Goal: Information Seeking & Learning: Find specific fact

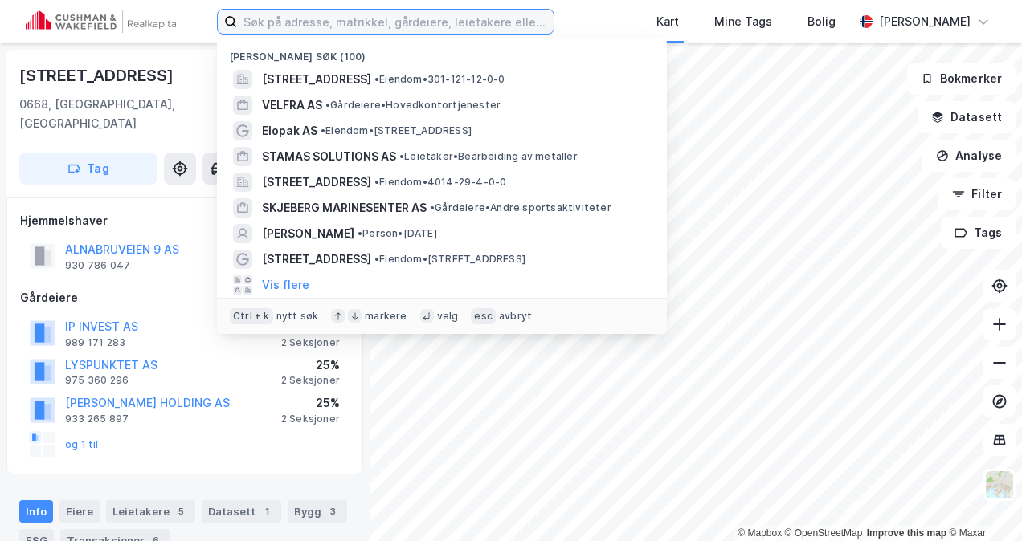
click at [357, 18] on input at bounding box center [395, 22] width 316 height 24
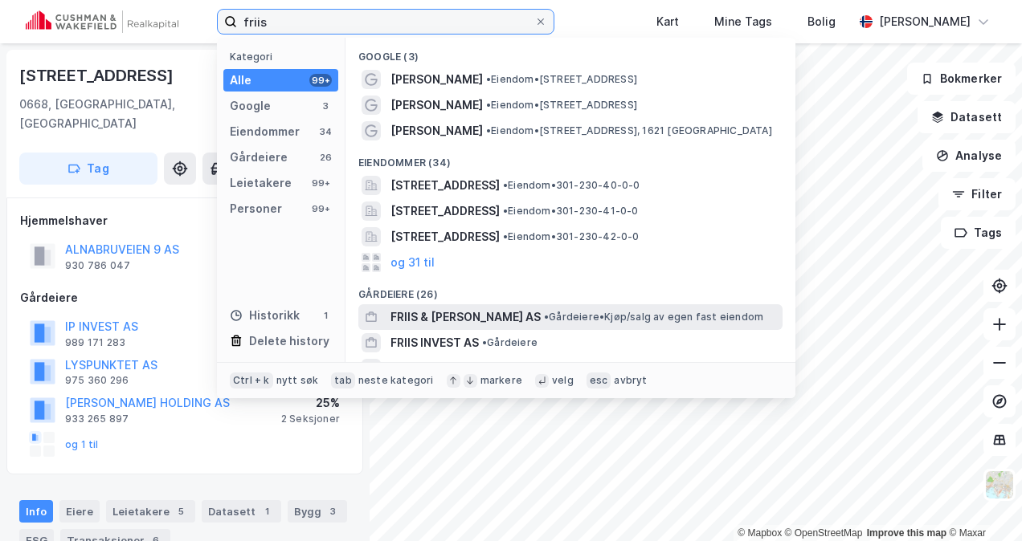
type input "friis"
click at [434, 316] on span "FRIIS & [PERSON_NAME] AS" at bounding box center [465, 317] width 150 height 19
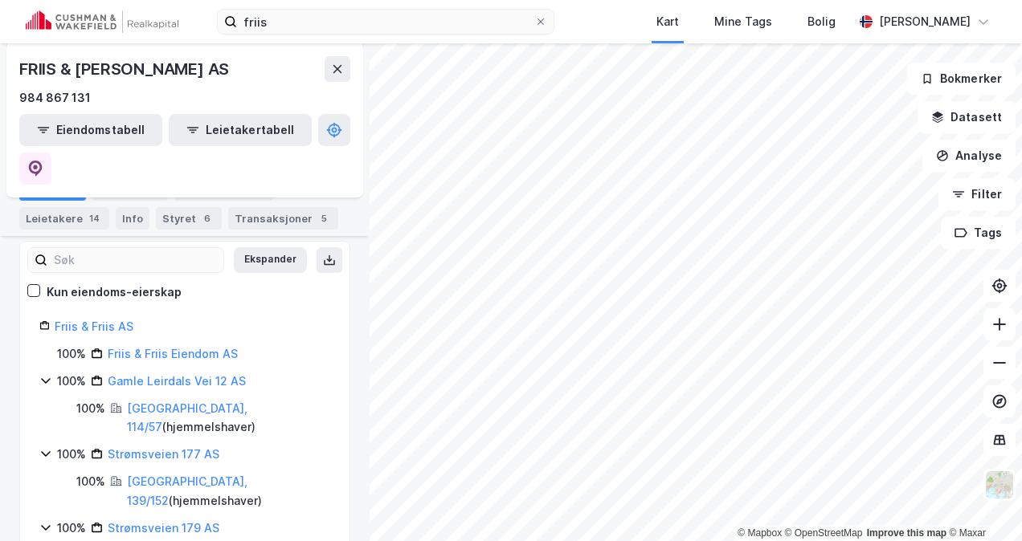
scroll to position [185, 0]
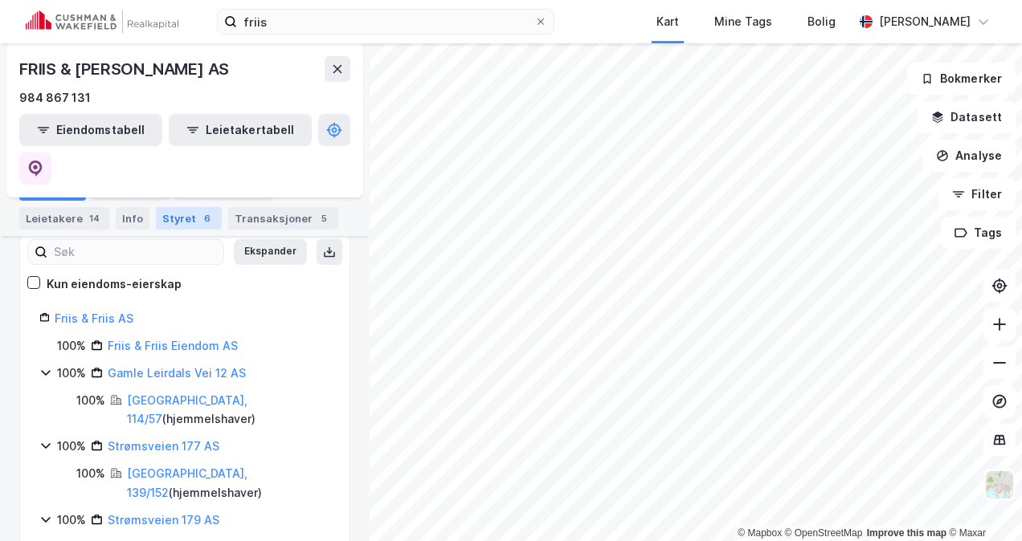
click at [178, 210] on div "Styret 6" at bounding box center [189, 218] width 66 height 22
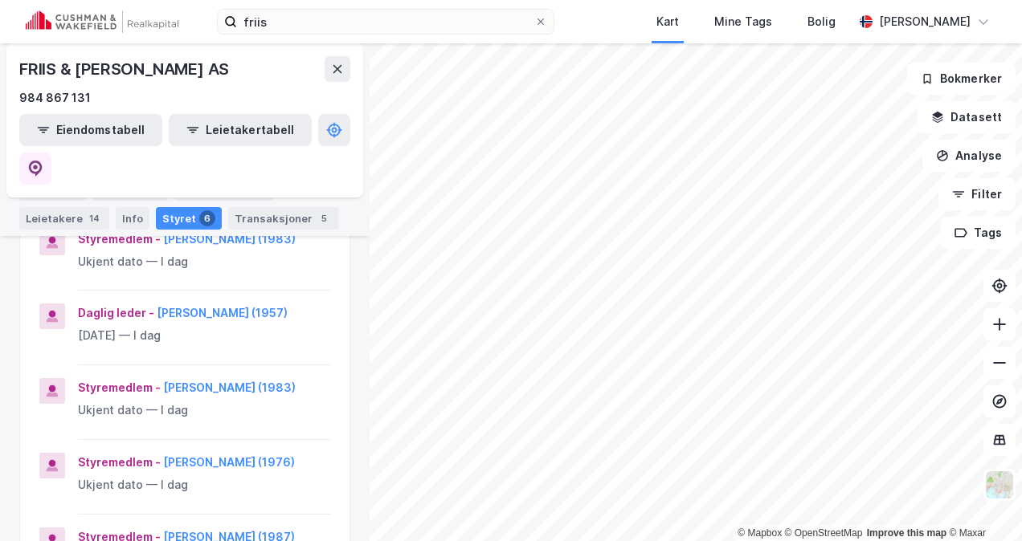
scroll to position [353, 0]
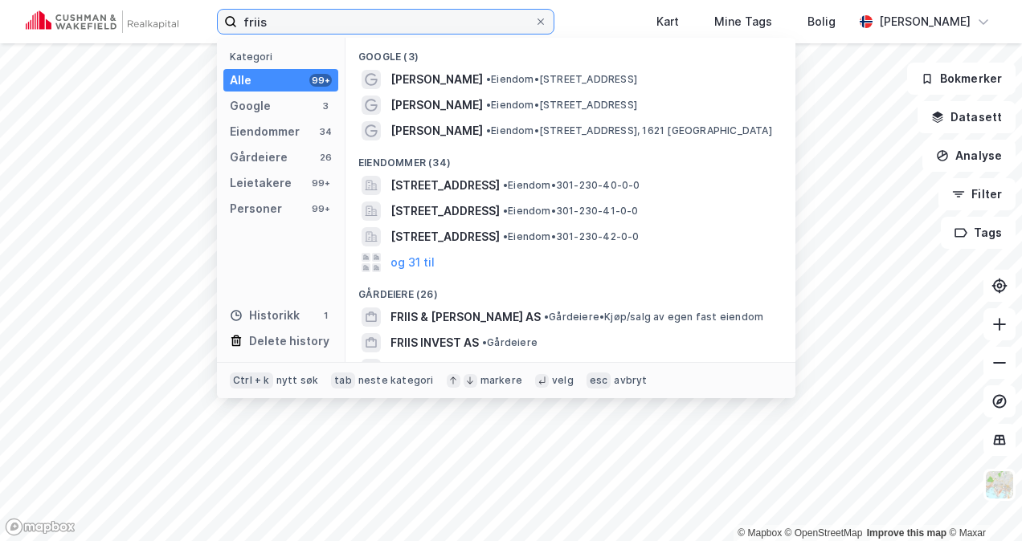
click at [288, 22] on input "friis" at bounding box center [385, 22] width 297 height 24
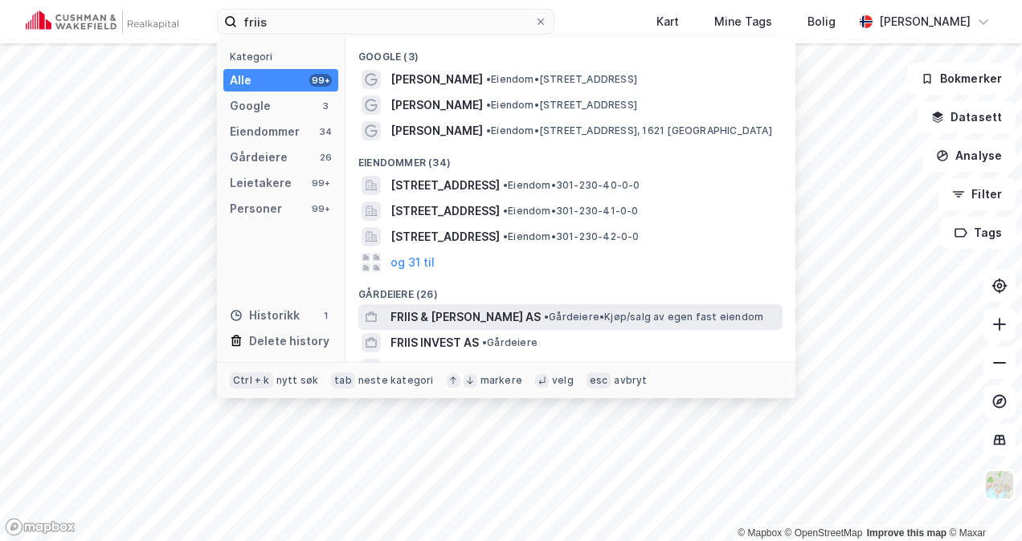
click at [416, 315] on span "FRIIS & [PERSON_NAME] AS" at bounding box center [465, 317] width 150 height 19
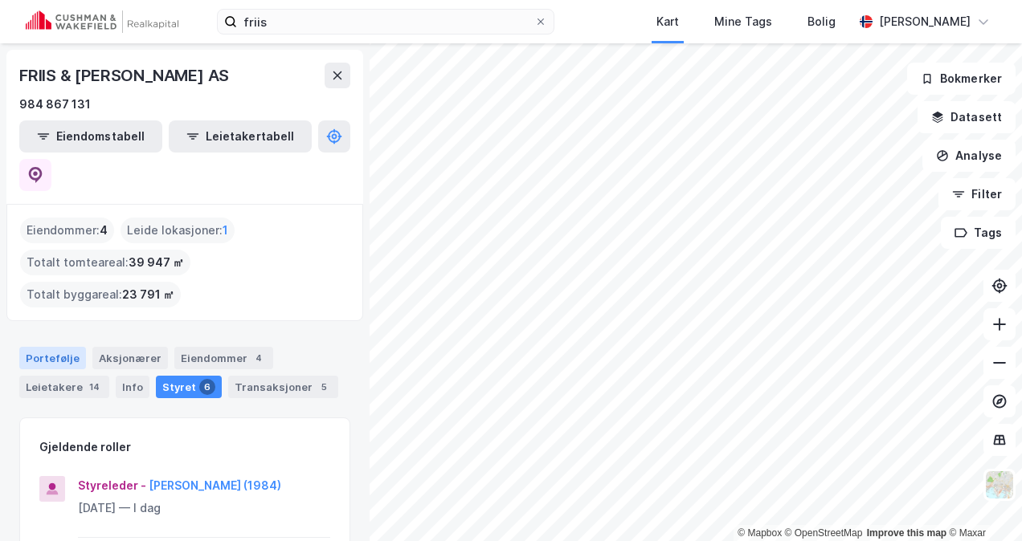
click at [47, 347] on div "Portefølje" at bounding box center [52, 358] width 67 height 22
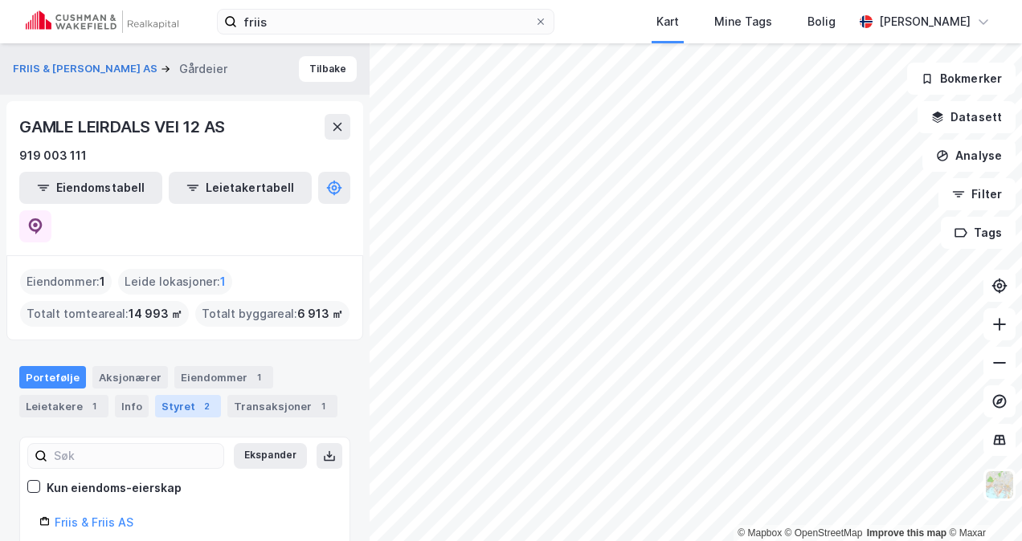
click at [178, 395] on div "Styret 2" at bounding box center [188, 406] width 66 height 22
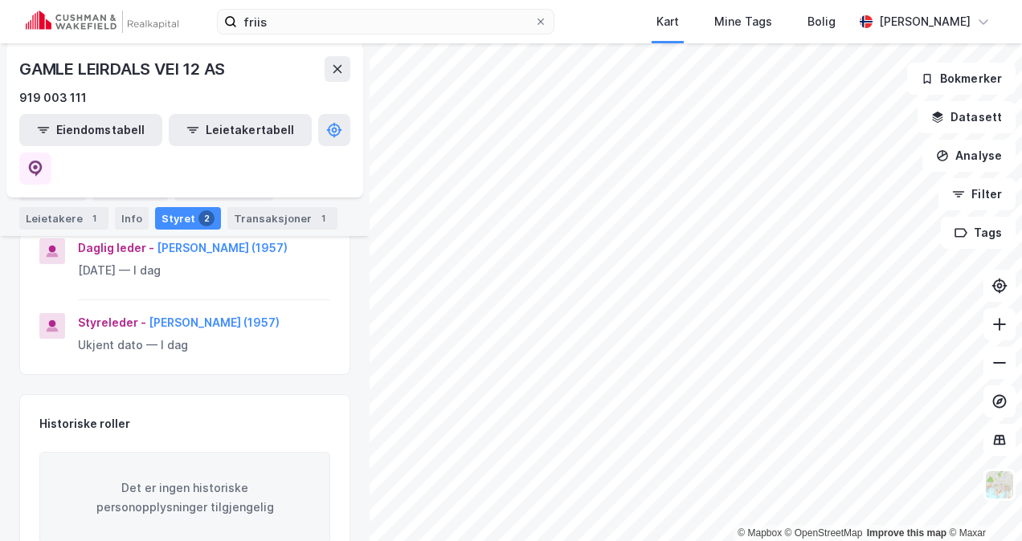
scroll to position [258, 0]
